Goal: Navigation & Orientation: Find specific page/section

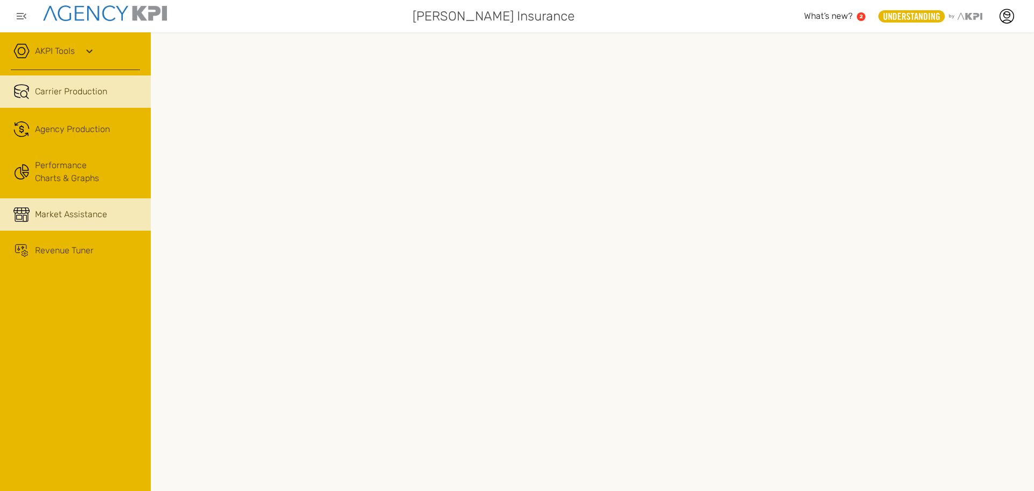
click at [81, 210] on span "Market Assistance" at bounding box center [71, 214] width 72 height 13
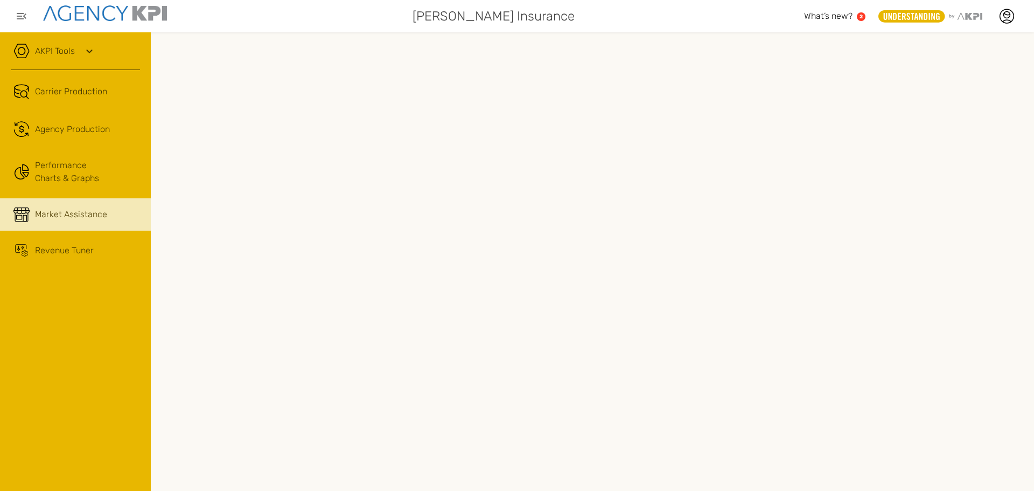
click at [79, 50] on div "AKPI Tools" at bounding box center [75, 56] width 129 height 27
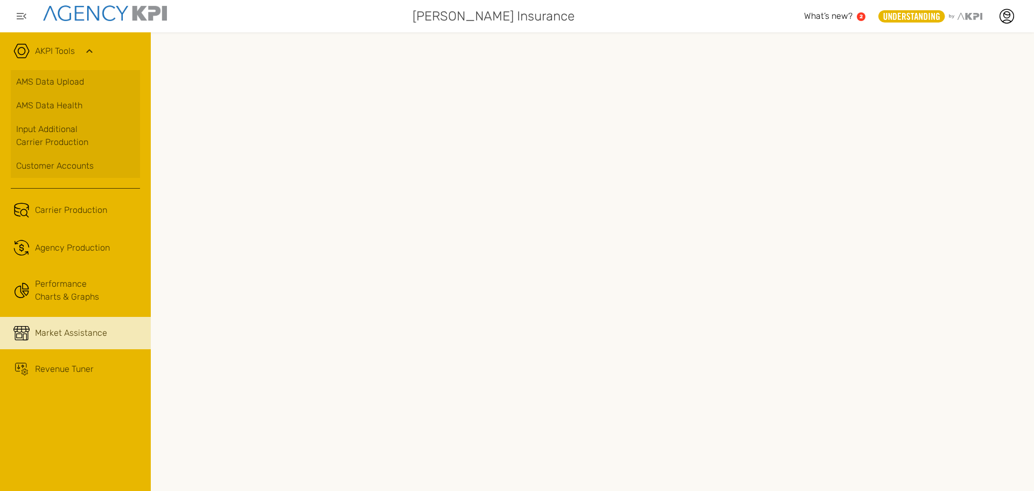
click at [79, 50] on div "AKPI Tools" at bounding box center [75, 56] width 129 height 27
